Goal: Communication & Community: Answer question/provide support

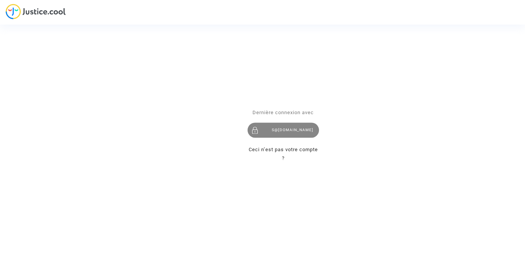
click at [285, 130] on div "s@[DOMAIN_NAME]" at bounding box center [282, 129] width 71 height 15
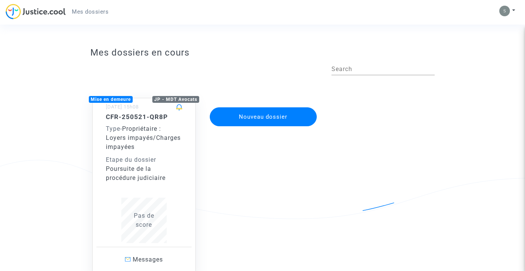
click at [162, 176] on div "Poursuite de la procédure judiciaire" at bounding box center [144, 173] width 76 height 18
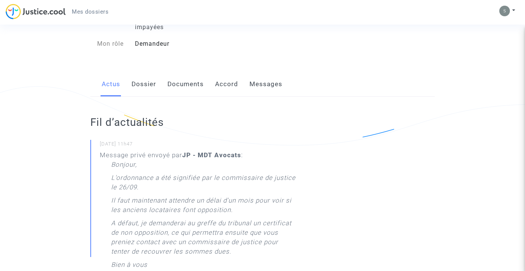
scroll to position [18, 0]
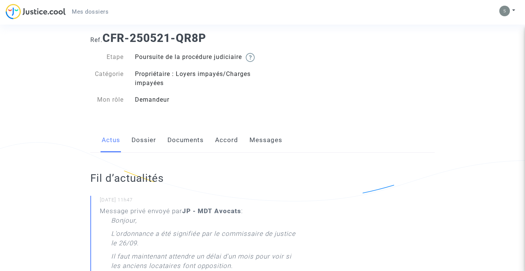
click at [186, 147] on link "Documents" at bounding box center [185, 140] width 36 height 25
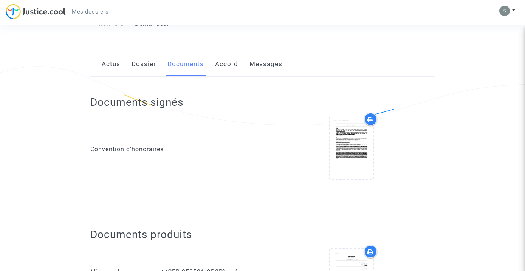
scroll to position [99, 0]
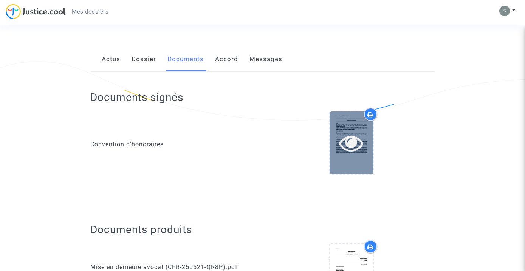
click at [352, 155] on icon at bounding box center [351, 143] width 25 height 24
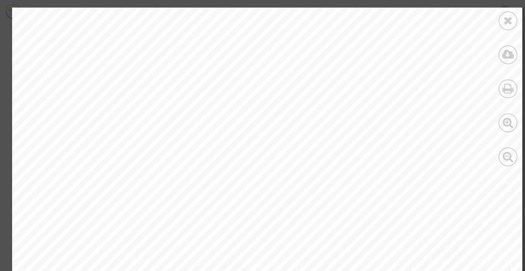
scroll to position [0, 0]
click at [504, 22] on icon at bounding box center [507, 20] width 9 height 11
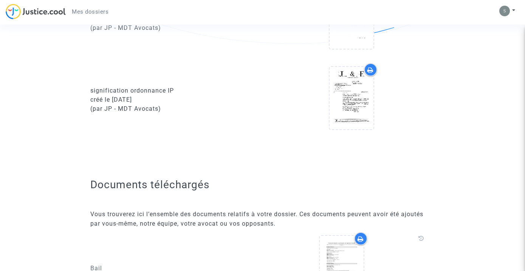
scroll to position [753, 0]
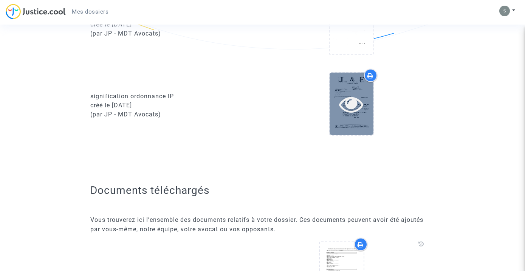
click at [354, 111] on icon at bounding box center [351, 104] width 25 height 24
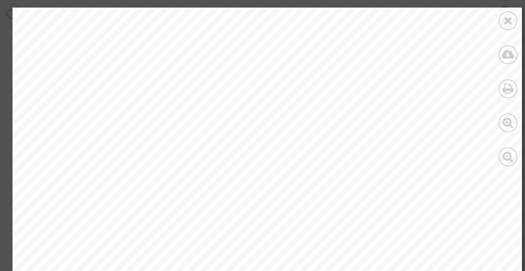
scroll to position [5897, 0]
drag, startPoint x: 190, startPoint y: 197, endPoint x: 242, endPoint y: 195, distance: 52.2
click at [242, 195] on div "v$/ sELTRL Va.oîhu. I(»aXEI sPn LE OYOflt X CcrII s rs d. J,§lr 31Cqrtda Vrrt r…" at bounding box center [266, 267] width 509 height 721
copy div "LY May Kou Emm"
drag, startPoint x: 244, startPoint y: 196, endPoint x: 189, endPoint y: 196, distance: 54.8
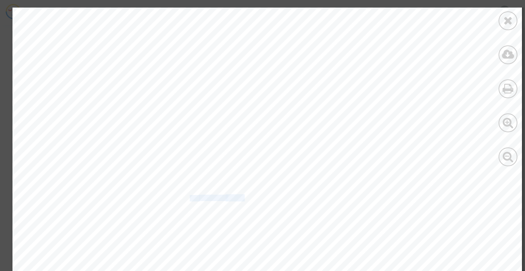
click at [189, 196] on div "v$/ sELTRL Va.oîhu. I(»aXEI sPn LE OYOflt X CcrII s rs d. J,§lr 31Cqrtda Vrrt r…" at bounding box center [266, 267] width 509 height 721
copy div "LY May Kou Emmâ"
click at [281, 191] on div "v$/ sELTRL Va.oîhu. I(»aXEI sPn LE OYOflt X CcrII s rs d. J,§lr 31Cqrtda Vrrt r…" at bounding box center [266, 267] width 509 height 721
click at [511, 22] on icon at bounding box center [507, 20] width 9 height 11
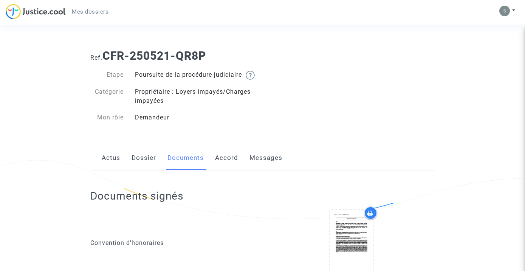
click at [272, 164] on link "Messages" at bounding box center [265, 157] width 33 height 25
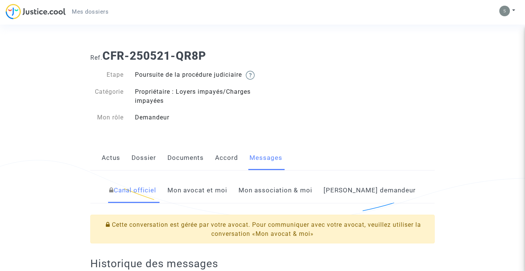
click at [298, 203] on link "Mon association & moi" at bounding box center [275, 190] width 74 height 25
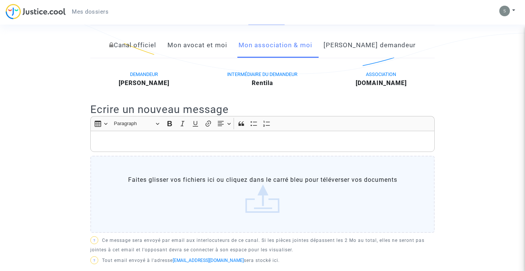
scroll to position [139, 0]
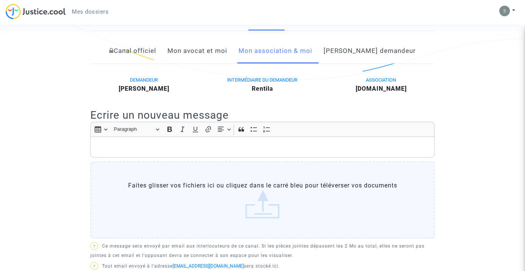
click at [215, 56] on link "Mon avocat et moi" at bounding box center [197, 51] width 60 height 25
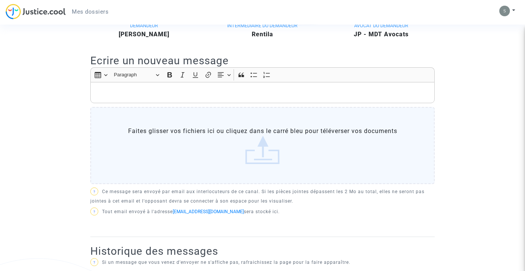
scroll to position [180, 0]
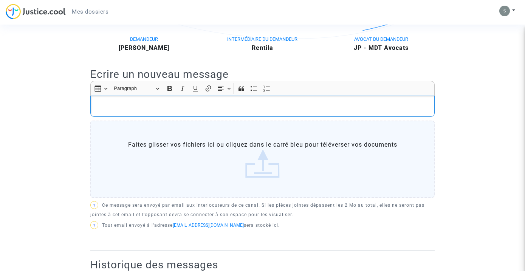
click at [114, 111] on p "Rich Text Editor, main" at bounding box center [262, 106] width 336 height 9
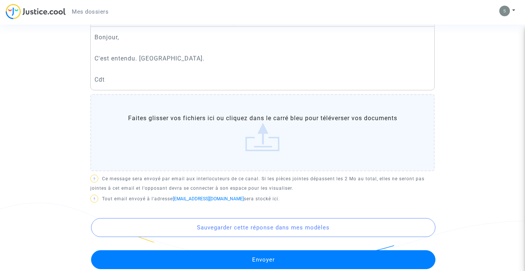
scroll to position [247, 0]
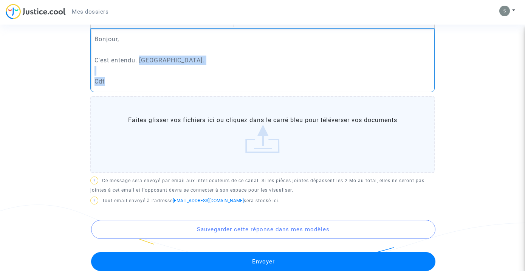
drag, startPoint x: 140, startPoint y: 69, endPoint x: 147, endPoint y: 94, distance: 25.7
click at [147, 92] on div "Bonjour, C'est entendu. Merci. Cdt" at bounding box center [262, 60] width 344 height 64
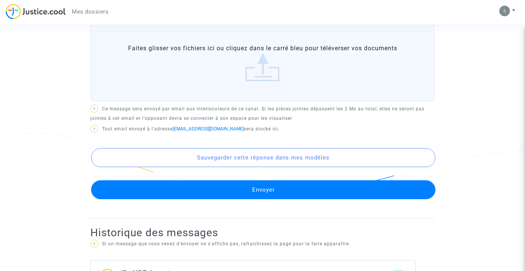
scroll to position [320, 0]
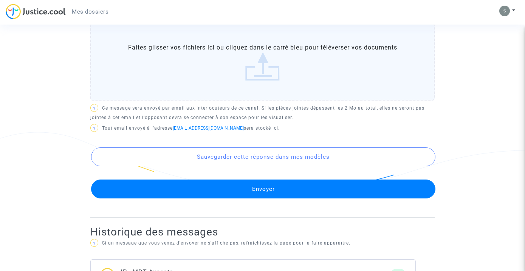
click at [142, 196] on button "Envoyer" at bounding box center [263, 188] width 344 height 19
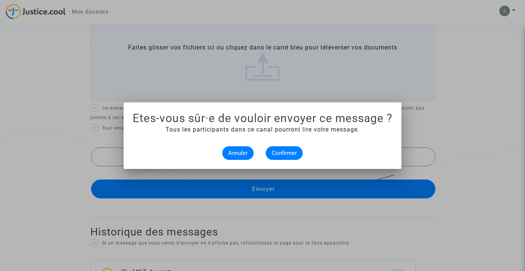
scroll to position [0, 0]
click at [238, 155] on span "Annuler" at bounding box center [237, 153] width 19 height 7
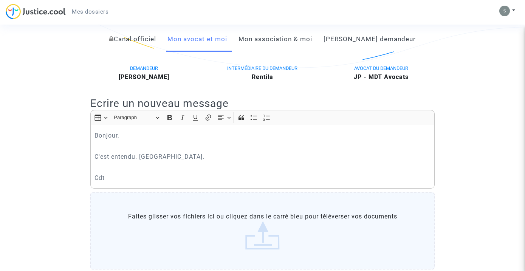
scroll to position [151, 0]
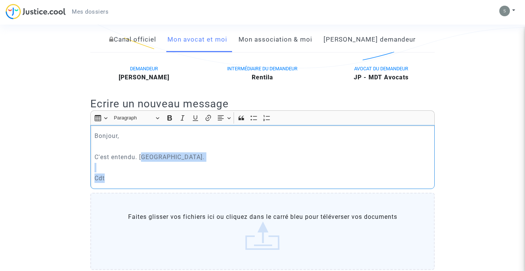
drag, startPoint x: 144, startPoint y: 164, endPoint x: 156, endPoint y: 196, distance: 34.6
click at [156, 189] on div "Bonjour, C'est entendu. Merci. Cdt" at bounding box center [262, 157] width 344 height 64
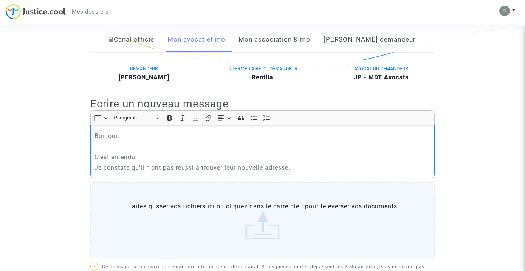
click at [144, 172] on p "Je constate qu'il n'ont pas réussi à trouver leur nouvelle adresse." at bounding box center [262, 167] width 336 height 9
click at [302, 172] on p "Je constate qu'ils n'ont pas réussi à trouver leur nouvelle adresse." at bounding box center [262, 167] width 336 height 9
drag, startPoint x: 96, startPoint y: 175, endPoint x: 329, endPoint y: 179, distance: 233.1
click at [329, 172] on p "Je constate qu'ils n'ont pas réussi à trouver leur nouvelle adresse," at bounding box center [262, 167] width 336 height 9
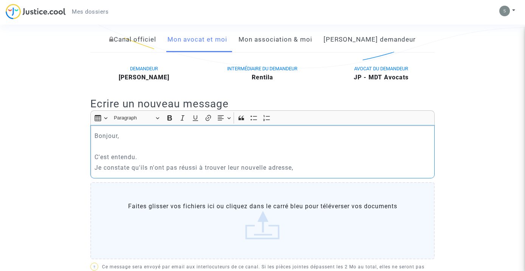
click at [329, 172] on p "Je constate qu'ils n'ont pas réussi à trouver leur nouvelle adresse," at bounding box center [262, 167] width 336 height 9
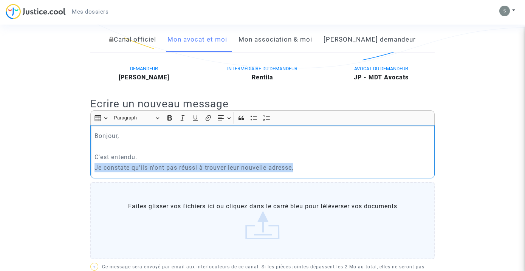
click at [329, 172] on p "Je constate qu'ils n'ont pas réussi à trouver leur nouvelle adresse," at bounding box center [262, 167] width 336 height 9
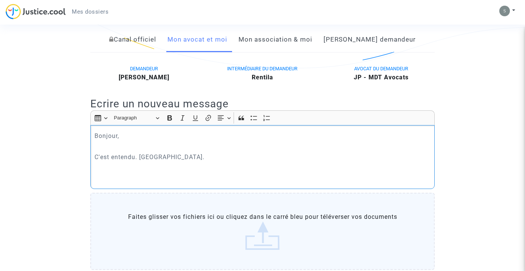
click at [103, 183] on p "Rich Text Editor, main" at bounding box center [262, 177] width 336 height 9
drag, startPoint x: 139, startPoint y: 165, endPoint x: 156, endPoint y: 176, distance: 19.9
click at [155, 176] on div "Bonjour, C'est entendu. Merci." at bounding box center [262, 157] width 344 height 64
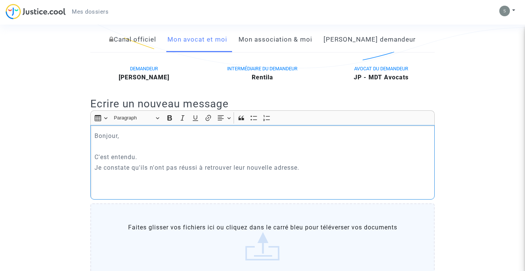
click at [308, 172] on p "Je constate qu'ils n'ont pas réussi à retrouver leur nouvelle adresse." at bounding box center [262, 167] width 336 height 9
click at [378, 172] on p "Je constate qu'ils n'ont pas réussi à retrouver leur nouvelle adresse. Pensez-v…" at bounding box center [262, 167] width 336 height 9
click at [426, 172] on p "Je constate qu'ils n'ont pas réussi à retrouver leur nouvelle adresse. Pensez-v…" at bounding box center [262, 167] width 336 height 9
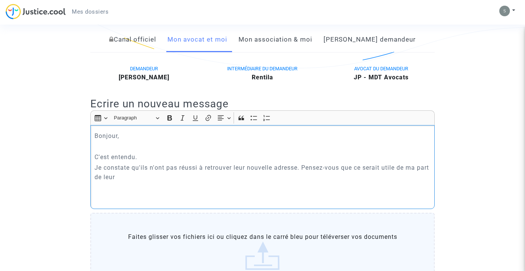
click at [298, 178] on p "Je constate qu'ils n'ont pas réussi à retrouver leur nouvelle adresse. Pensez-v…" at bounding box center [262, 172] width 336 height 19
click at [361, 176] on p "Je constate qu'ils n'ont pas réussi à retrouver leur nouvelle adresse pour leur…" at bounding box center [262, 172] width 336 height 19
click at [335, 182] on p "Je constate qu'ils n'ont pas réussi à retrouver leur nouvelle adresse pour leur…" at bounding box center [262, 172] width 336 height 19
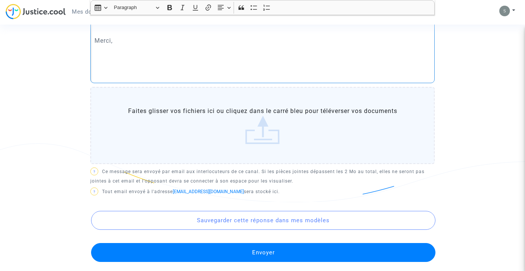
scroll to position [342, 0]
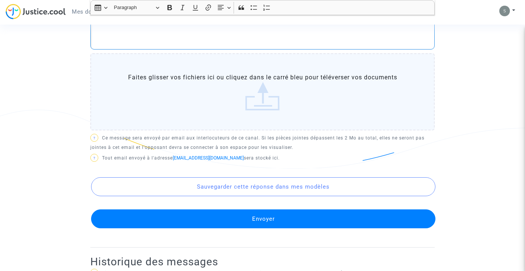
click at [205, 228] on button "Envoyer" at bounding box center [263, 218] width 344 height 19
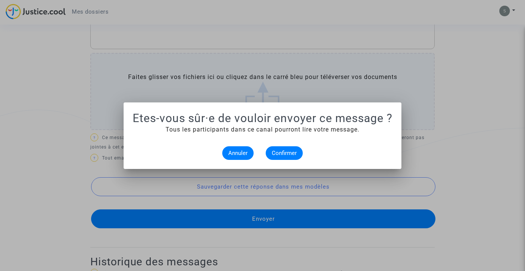
scroll to position [0, 0]
click at [287, 151] on span "Confirmer" at bounding box center [284, 153] width 25 height 7
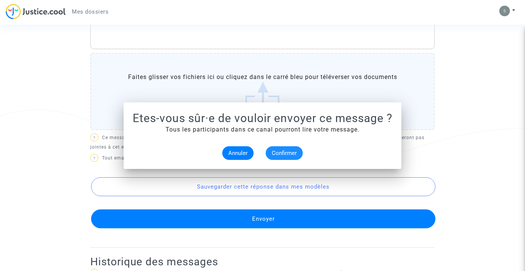
scroll to position [342, 0]
